Goal: Navigation & Orientation: Understand site structure

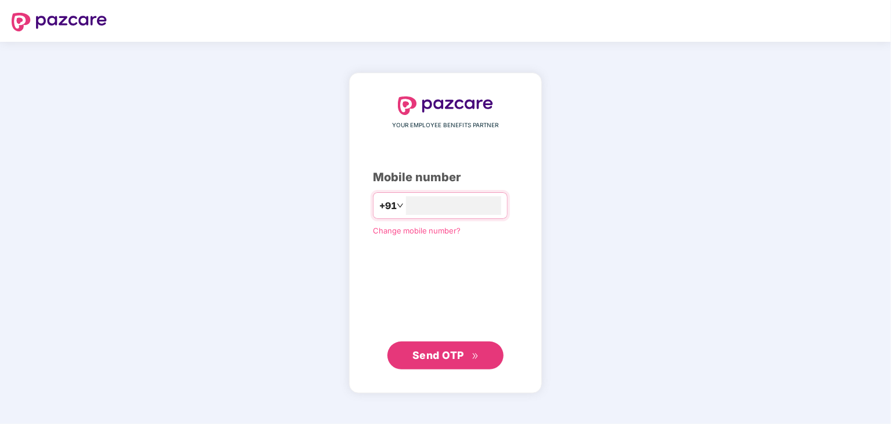
type input "**********"
click at [473, 340] on div "**********" at bounding box center [445, 232] width 145 height 273
click at [472, 354] on icon "double-right" at bounding box center [476, 356] width 8 height 8
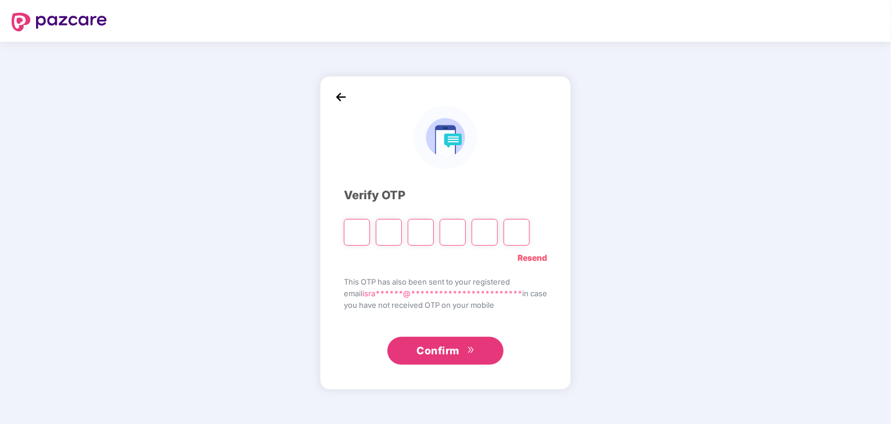
type input "*"
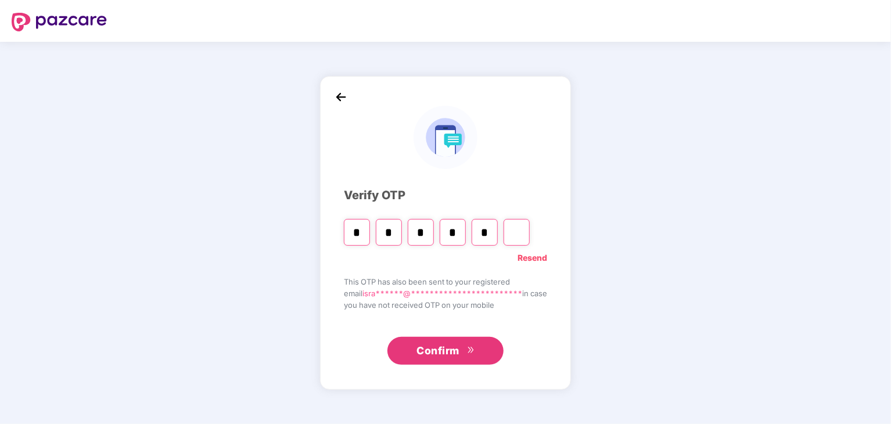
type input "*"
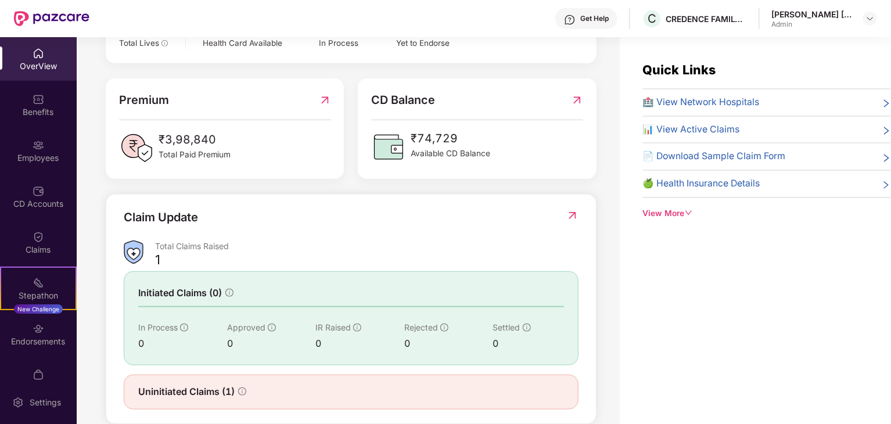
scroll to position [289, 0]
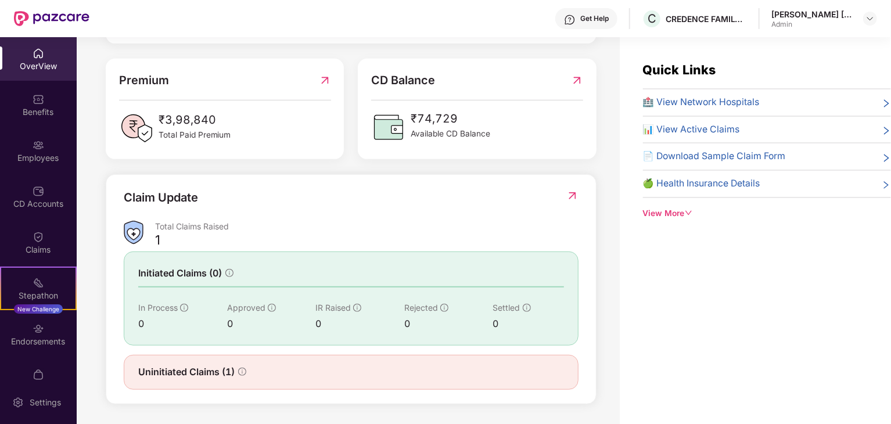
click at [455, 134] on span "Available CD Balance" at bounding box center [451, 134] width 80 height 13
click at [578, 80] on img at bounding box center [577, 80] width 12 height 18
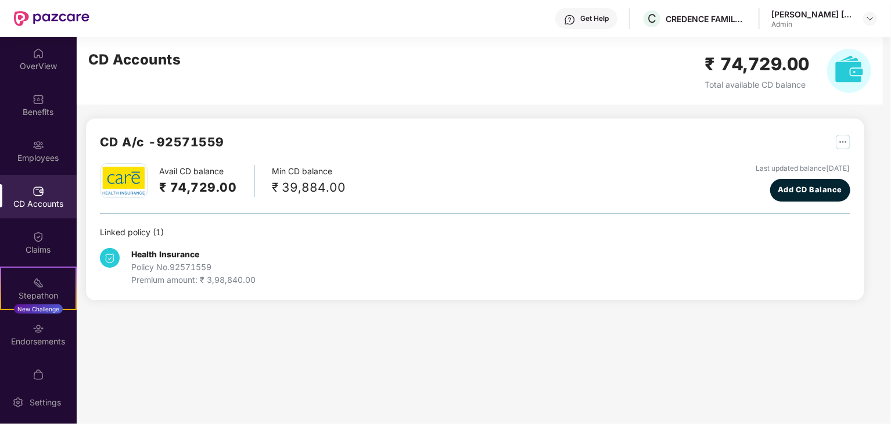
click at [840, 71] on img at bounding box center [849, 71] width 44 height 44
click at [844, 139] on img "button" at bounding box center [843, 142] width 15 height 15
click at [289, 268] on div "Health Insurance Policy No. 92571559 Premium amount: ₹ 3,98,840.00" at bounding box center [225, 267] width 250 height 38
click at [33, 60] on div "OverView" at bounding box center [38, 66] width 77 height 12
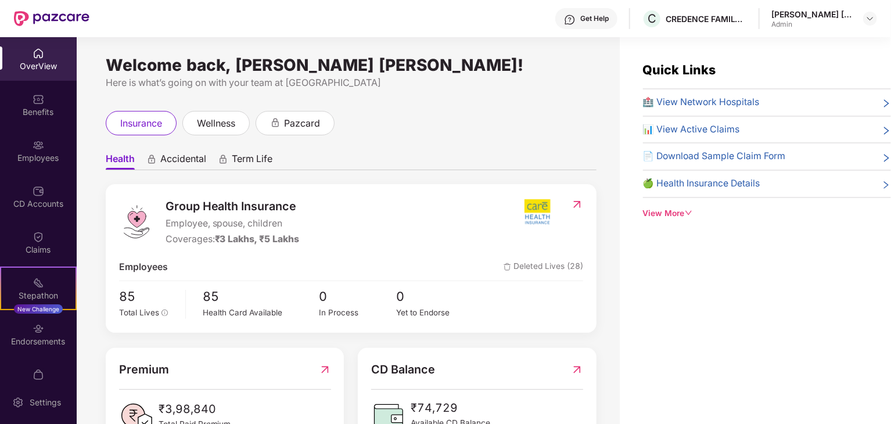
click at [34, 60] on div "OverView" at bounding box center [38, 66] width 77 height 12
click at [869, 17] on img at bounding box center [869, 18] width 9 height 9
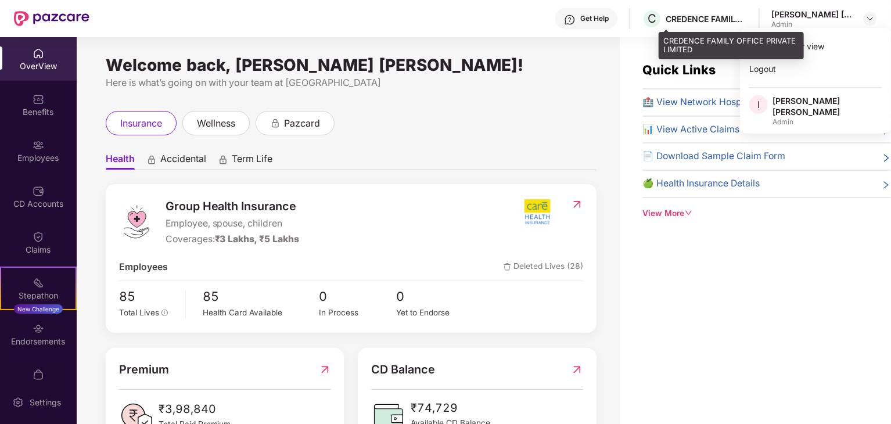
click at [685, 13] on div "CREDENCE FAMILY OFFICE PRIVATE LIMITED" at bounding box center [706, 18] width 81 height 11
click at [697, 20] on div "CREDENCE FAMILY OFFICE PRIVATE LIMITED" at bounding box center [706, 18] width 81 height 11
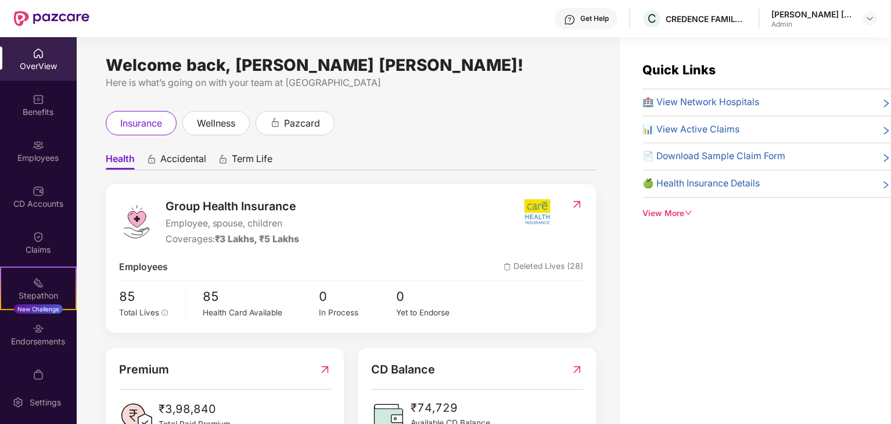
click at [547, 120] on div "insurance wellness pazcard" at bounding box center [351, 123] width 491 height 24
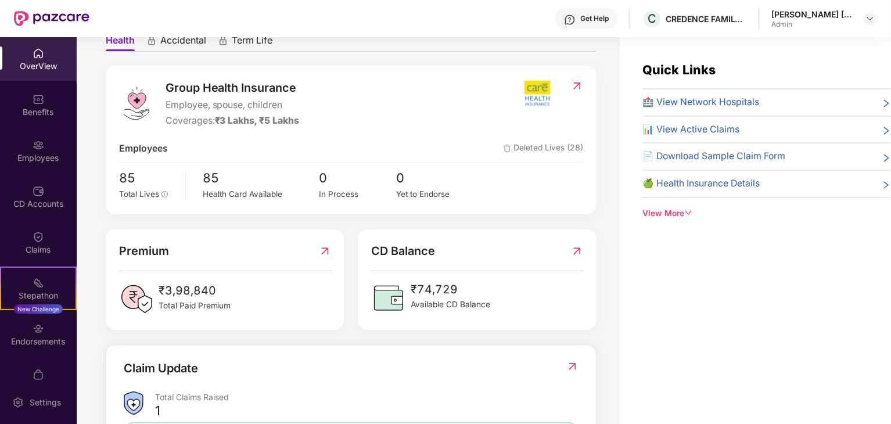
scroll to position [289, 0]
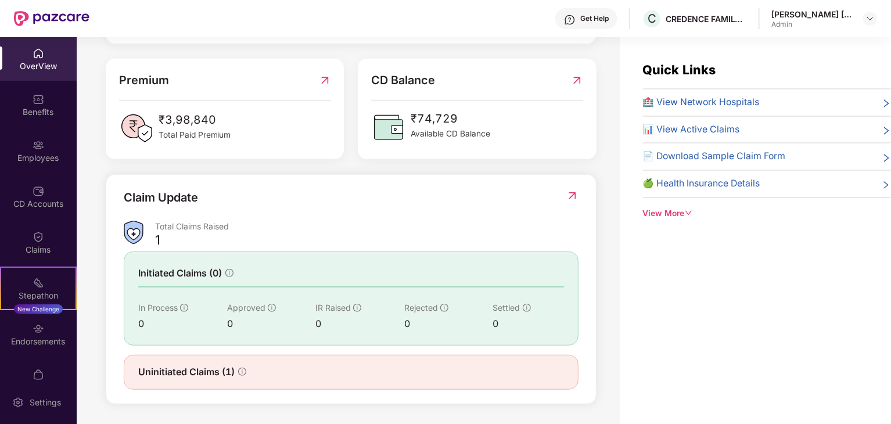
click at [574, 193] on img at bounding box center [572, 196] width 12 height 12
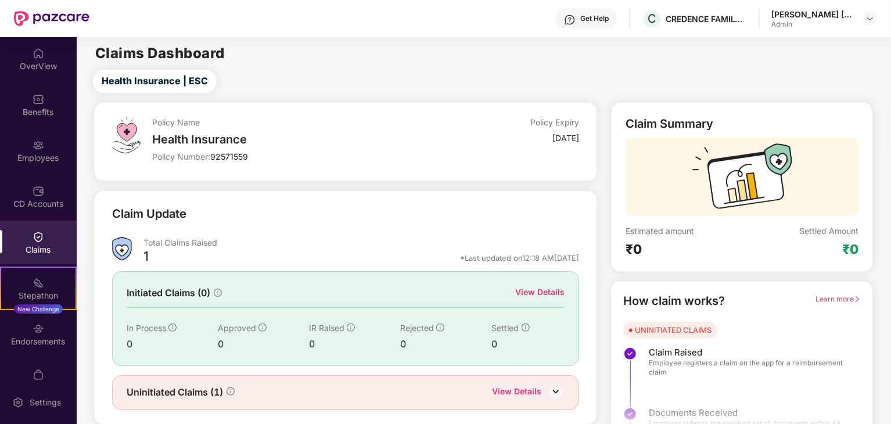
scroll to position [30, 0]
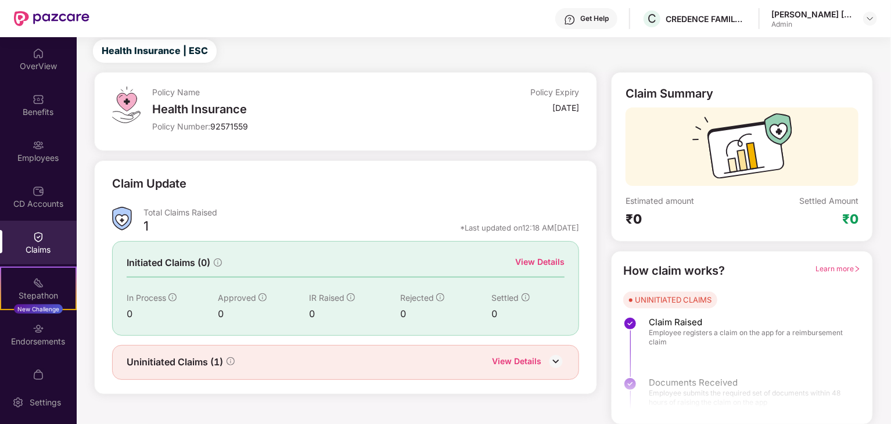
click at [393, 355] on div "Uninitiated Claims (1) View Details" at bounding box center [346, 362] width 439 height 15
click at [29, 56] on div "OverView" at bounding box center [38, 59] width 77 height 44
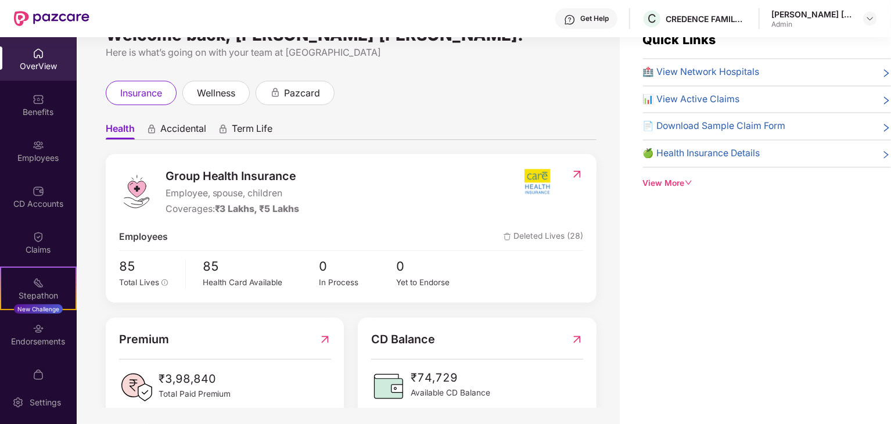
click at [576, 175] on img at bounding box center [577, 174] width 12 height 12
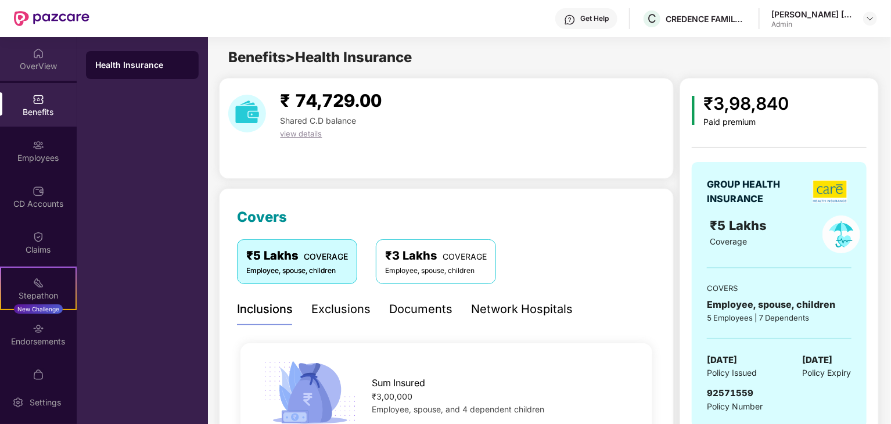
click at [41, 55] on img at bounding box center [39, 54] width 12 height 12
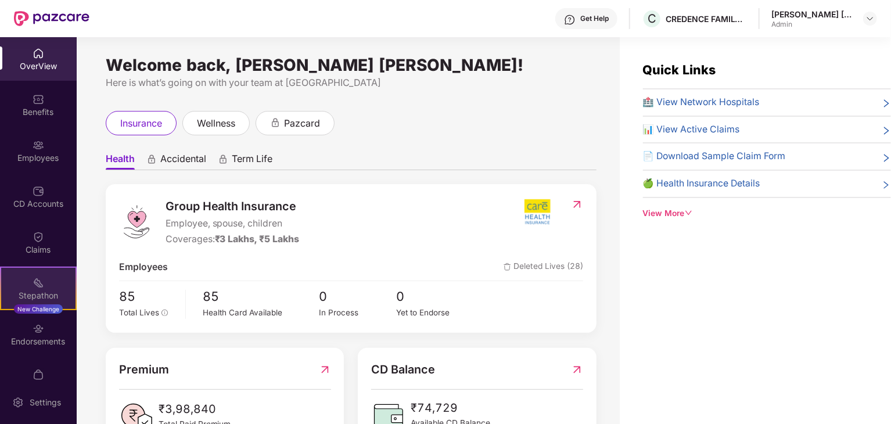
scroll to position [24, 0]
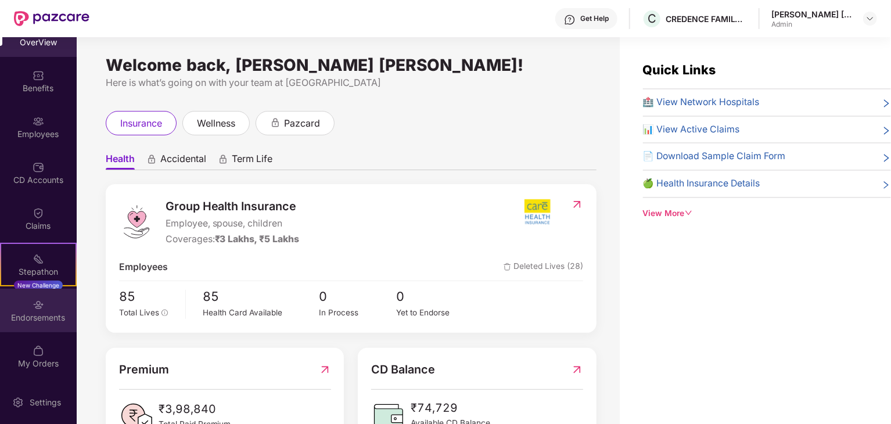
click at [44, 321] on div "Endorsements" at bounding box center [38, 318] width 77 height 12
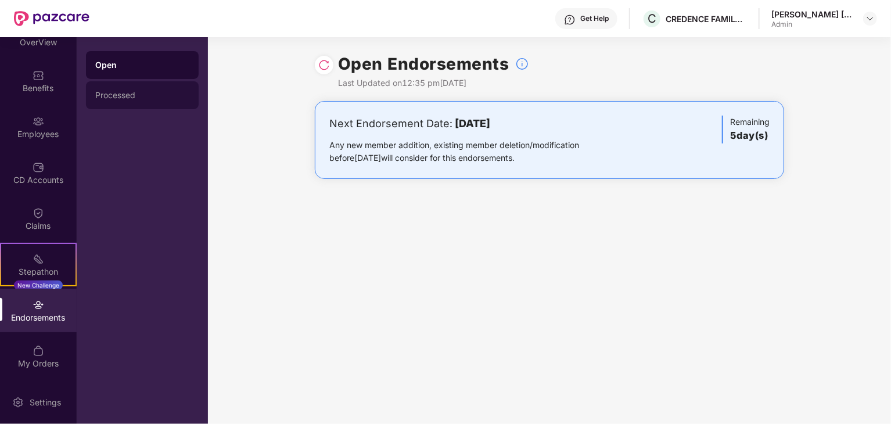
click at [125, 101] on div "Processed" at bounding box center [142, 95] width 113 height 28
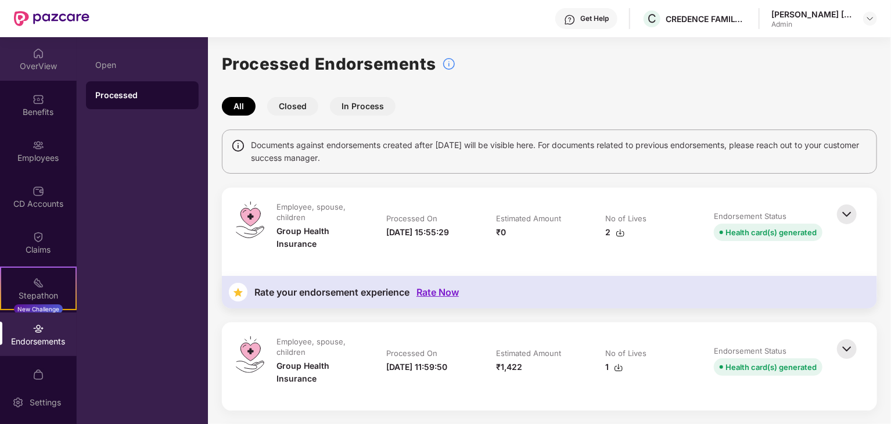
click at [42, 55] on img at bounding box center [39, 54] width 12 height 12
